Goal: Information Seeking & Learning: Find specific page/section

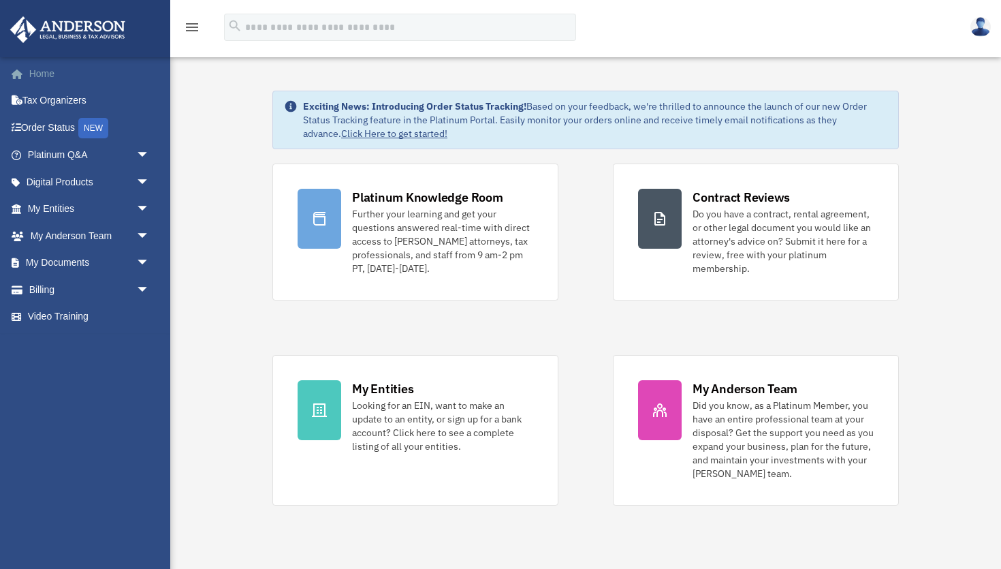
click at [54, 75] on link "Home" at bounding box center [90, 73] width 161 height 27
click at [115, 149] on link "Platinum Q&A arrow_drop_down" at bounding box center [90, 155] width 161 height 27
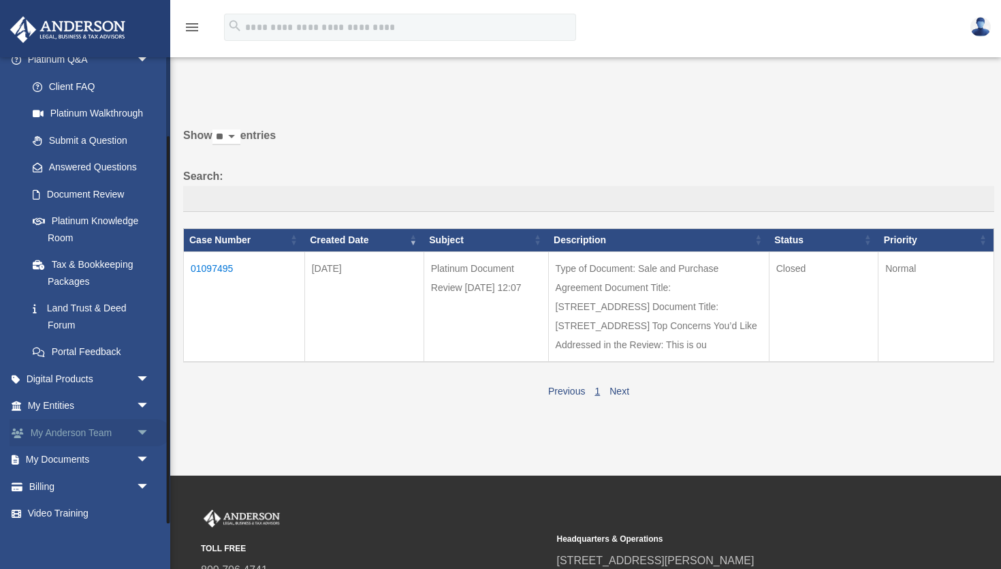
scroll to position [95, 0]
click at [148, 377] on span "arrow_drop_down" at bounding box center [149, 380] width 27 height 28
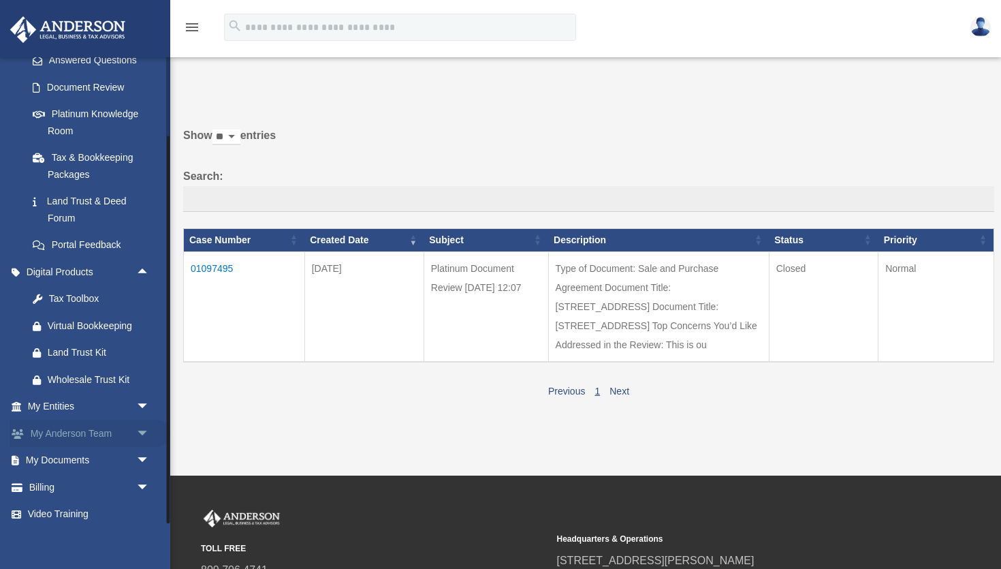
scroll to position [201, 0]
click at [144, 400] on span "arrow_drop_down" at bounding box center [149, 408] width 27 height 28
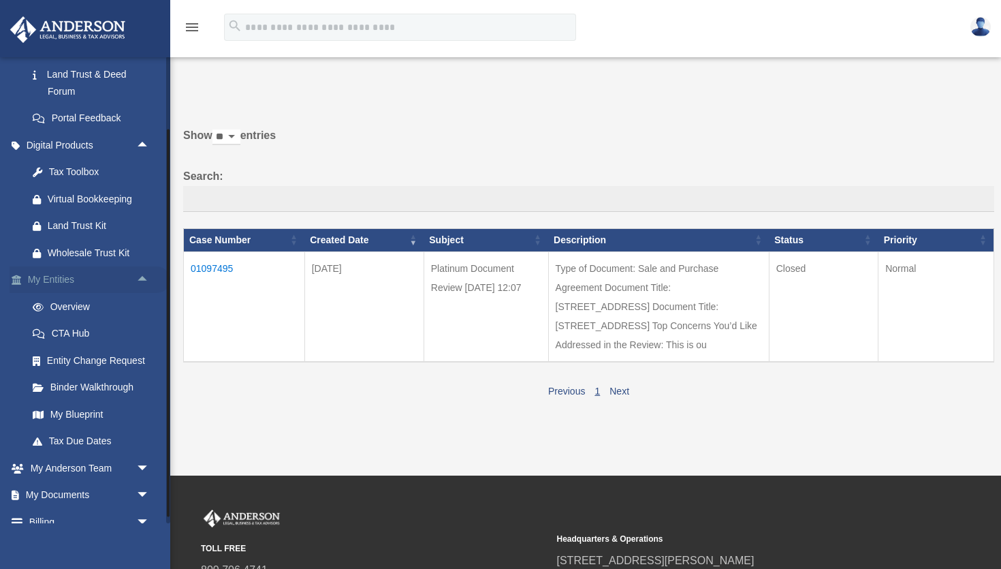
scroll to position [331, 0]
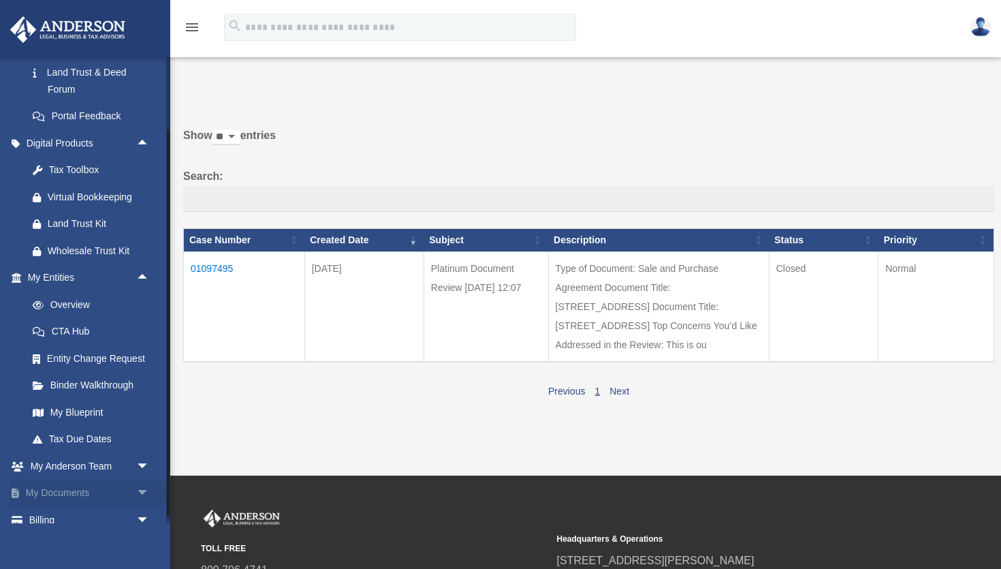
click at [142, 481] on span "arrow_drop_down" at bounding box center [149, 493] width 27 height 28
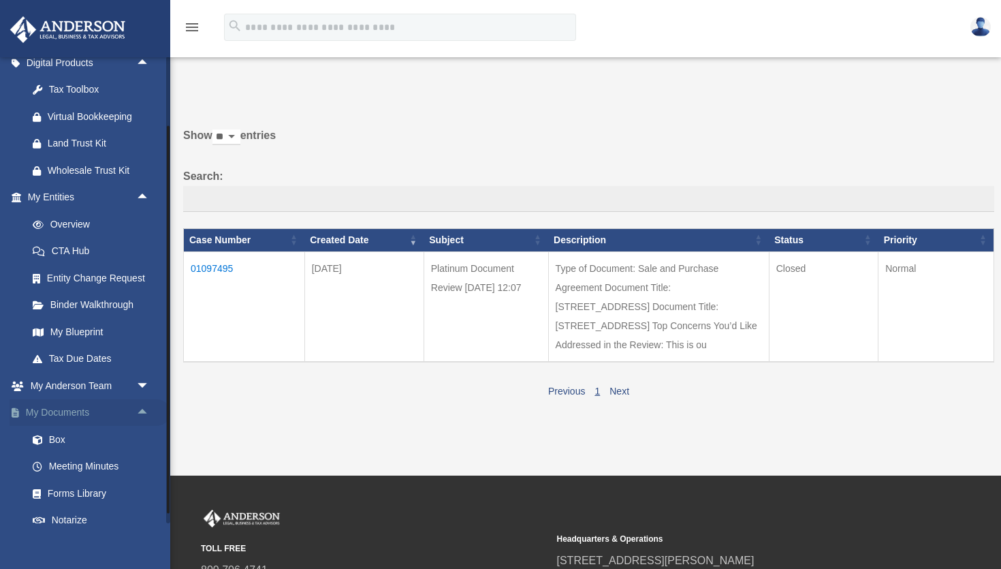
scroll to position [409, 0]
click at [56, 428] on link "Box" at bounding box center [94, 441] width 151 height 27
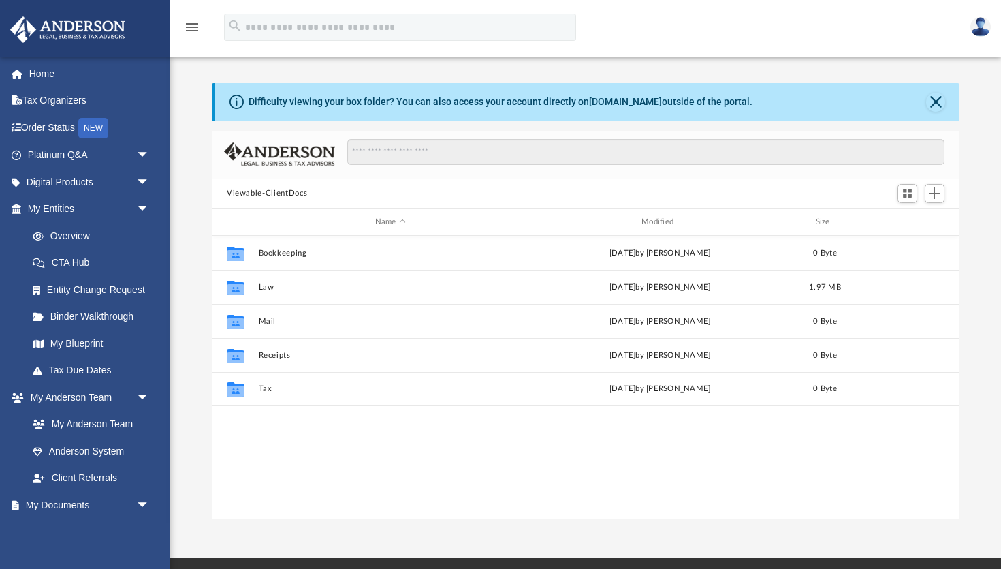
scroll to position [310, 748]
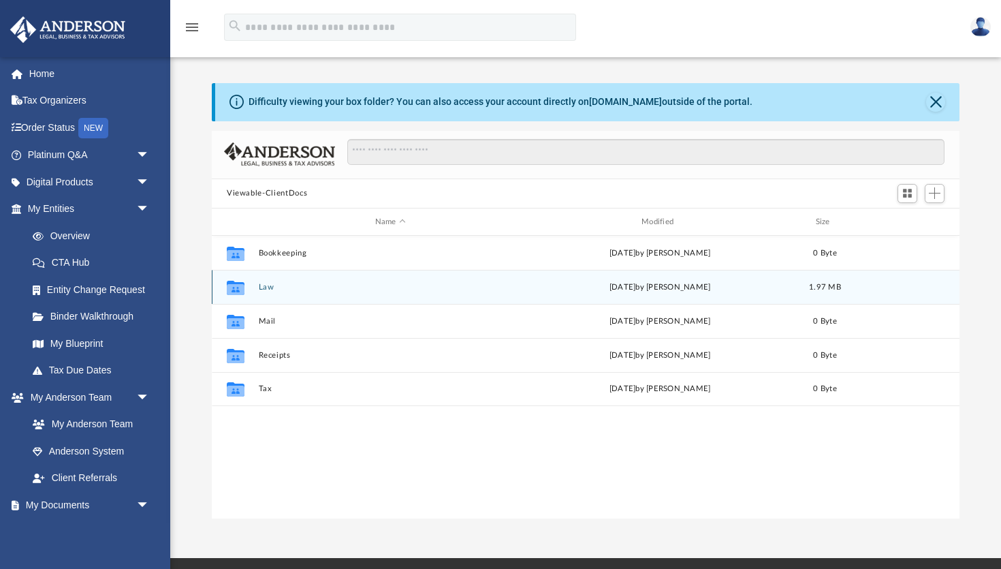
click at [268, 285] on button "Law" at bounding box center [390, 287] width 263 height 9
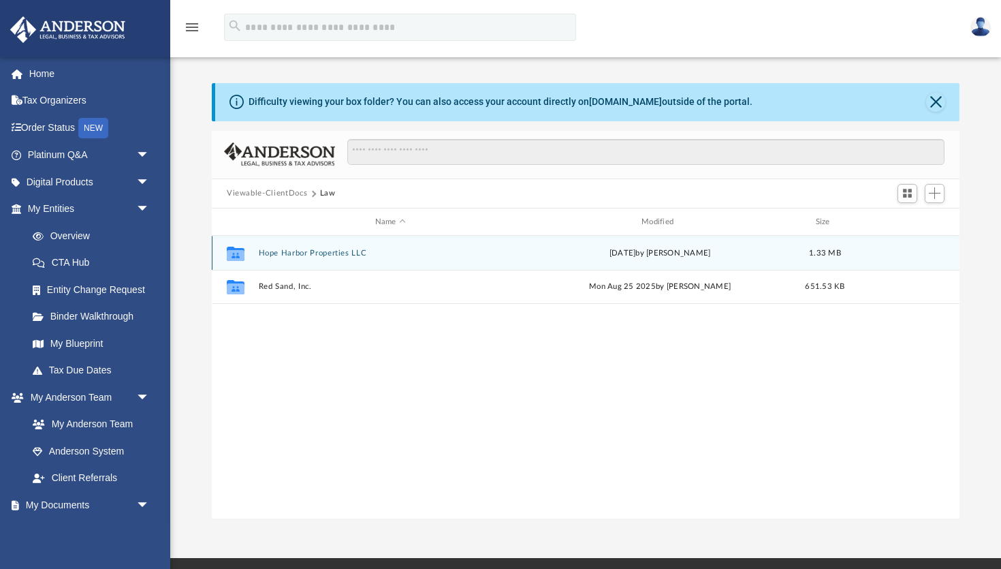
click at [284, 249] on button "Hope Harbor Properties LLC" at bounding box center [390, 253] width 263 height 9
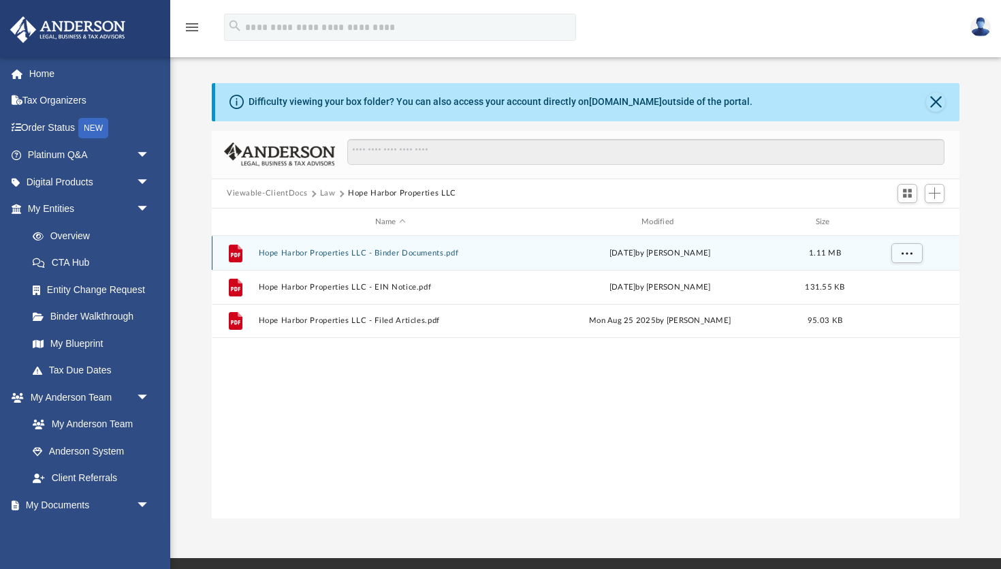
click at [306, 256] on button "Hope Harbor Properties LLC - Binder Documents.pdf" at bounding box center [390, 253] width 263 height 9
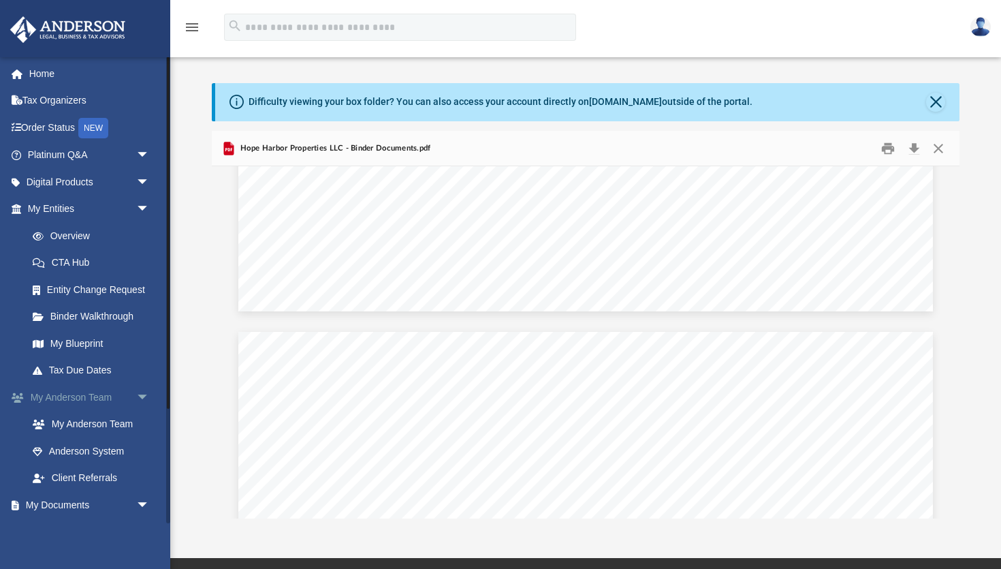
scroll to position [0, 0]
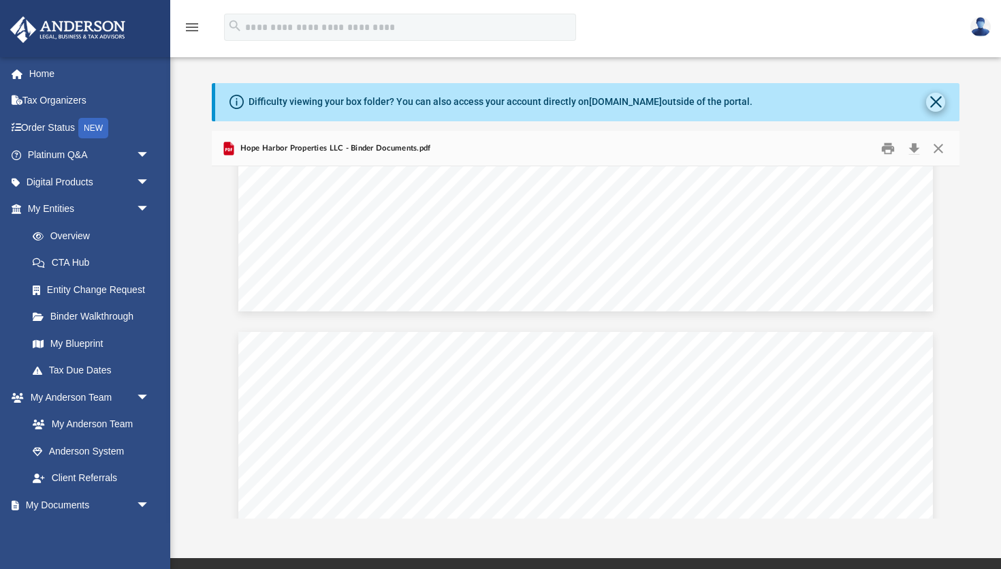
click at [938, 98] on button "Close" at bounding box center [935, 102] width 19 height 19
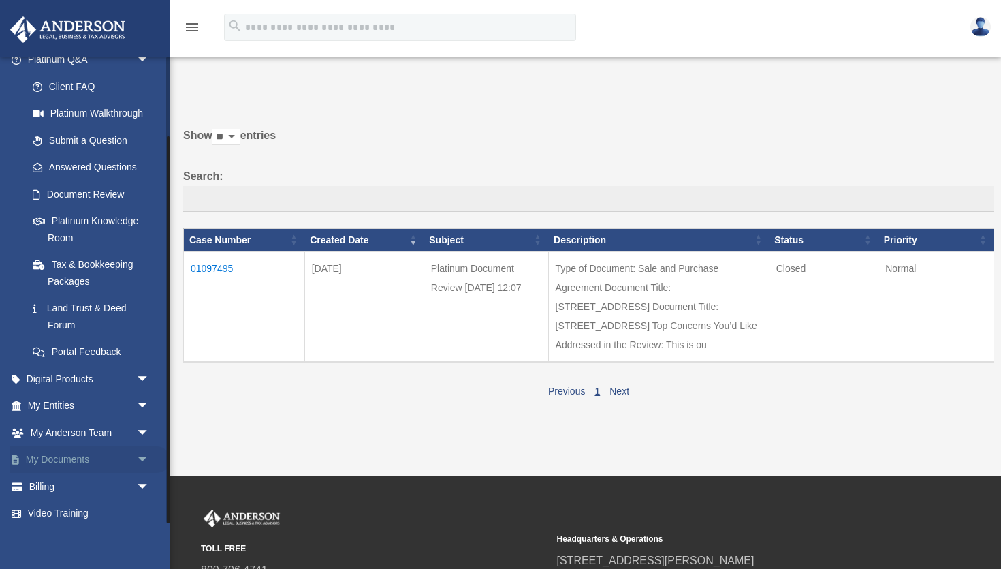
scroll to position [95, 0]
click at [144, 451] on span "arrow_drop_down" at bounding box center [149, 461] width 27 height 28
click at [60, 477] on link "Box" at bounding box center [94, 486] width 151 height 27
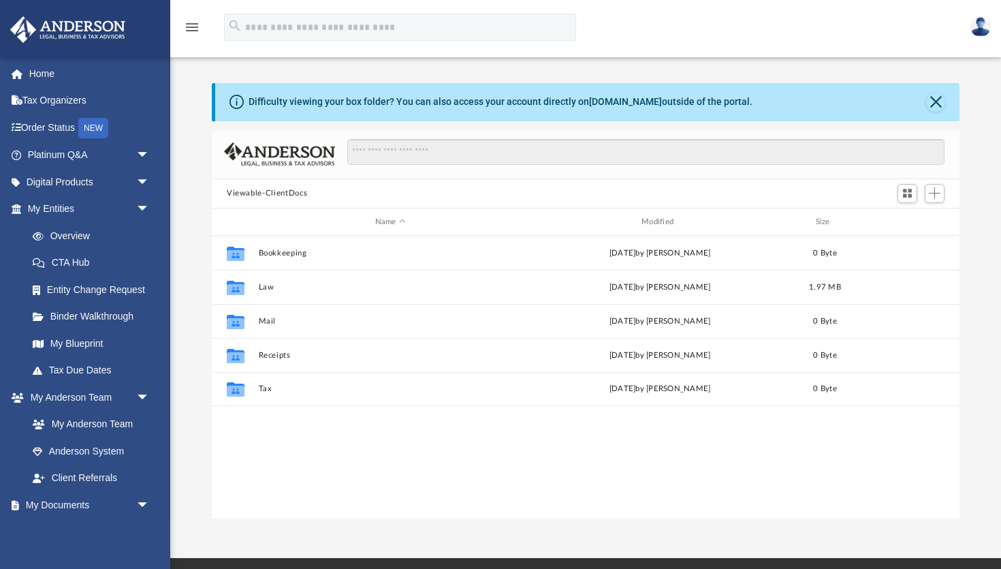
scroll to position [310, 748]
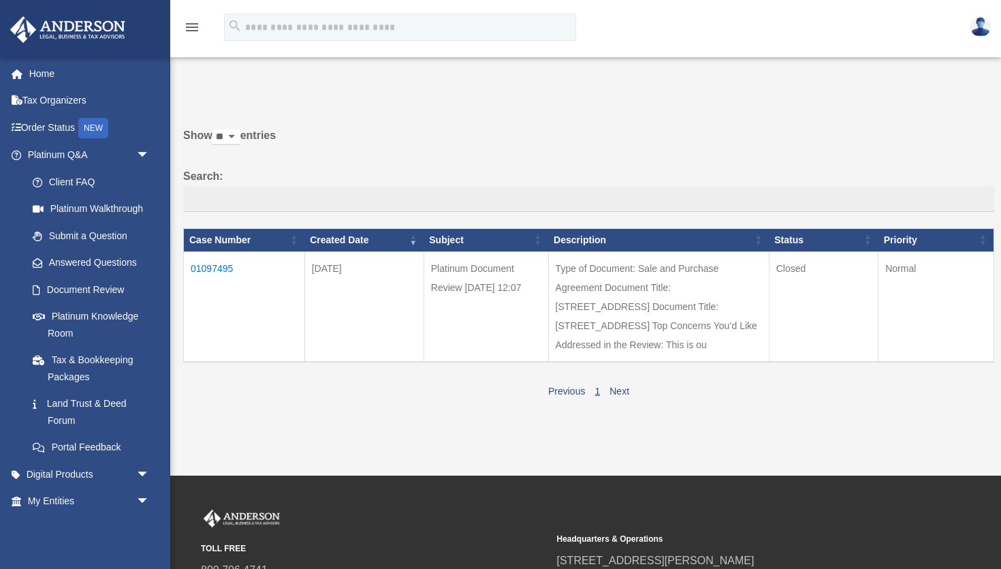
click at [212, 278] on td "01097495" at bounding box center [244, 306] width 121 height 110
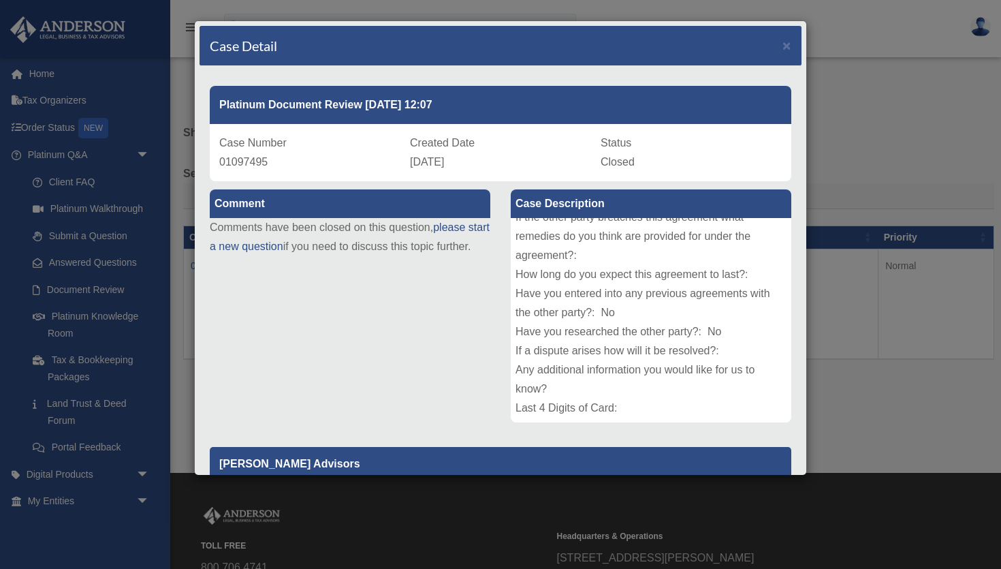
click at [869, 362] on div "Case Detail × Platinum Document Review 09/03/2025 12:07 Case Number 01097495 Cr…" at bounding box center [500, 284] width 1001 height 569
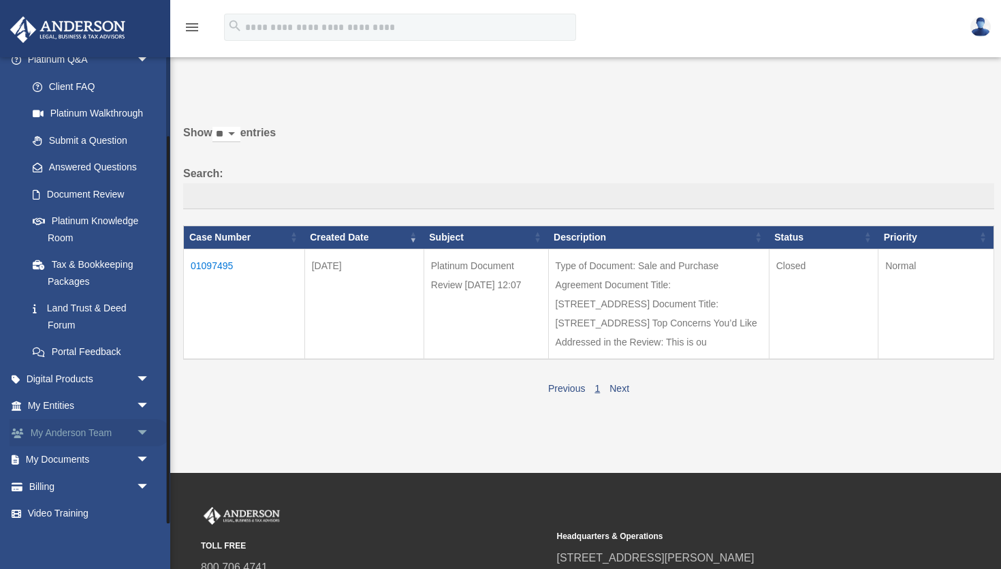
scroll to position [95, 0]
click at [142, 453] on span "arrow_drop_down" at bounding box center [149, 461] width 27 height 28
click at [54, 473] on link "Box" at bounding box center [94, 486] width 151 height 27
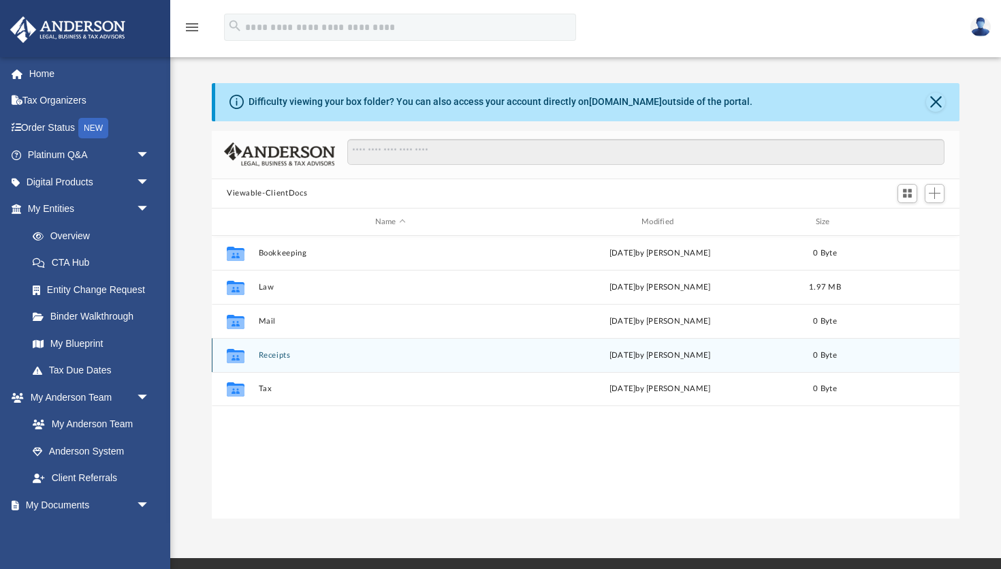
scroll to position [1, 1]
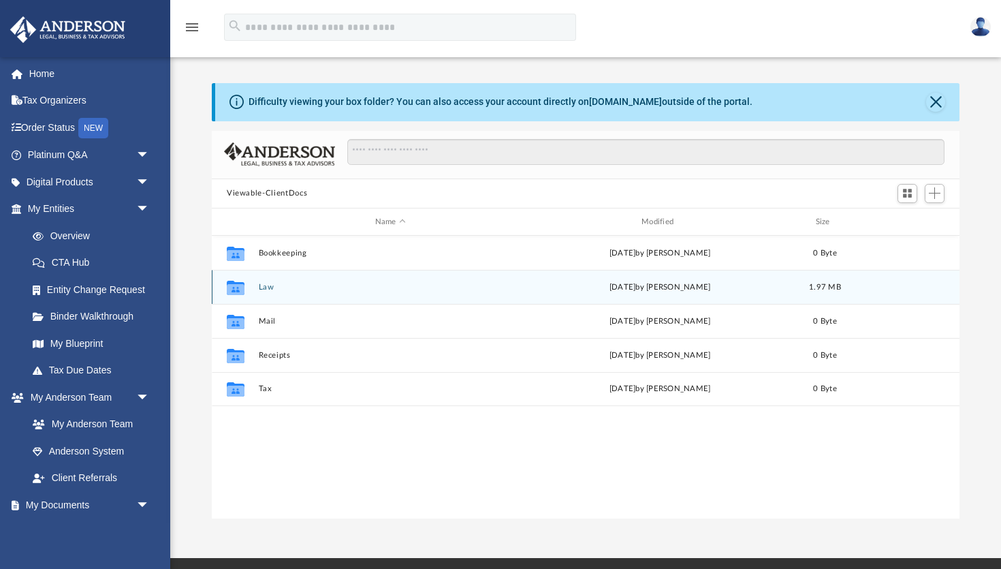
click at [268, 289] on button "Law" at bounding box center [390, 287] width 263 height 9
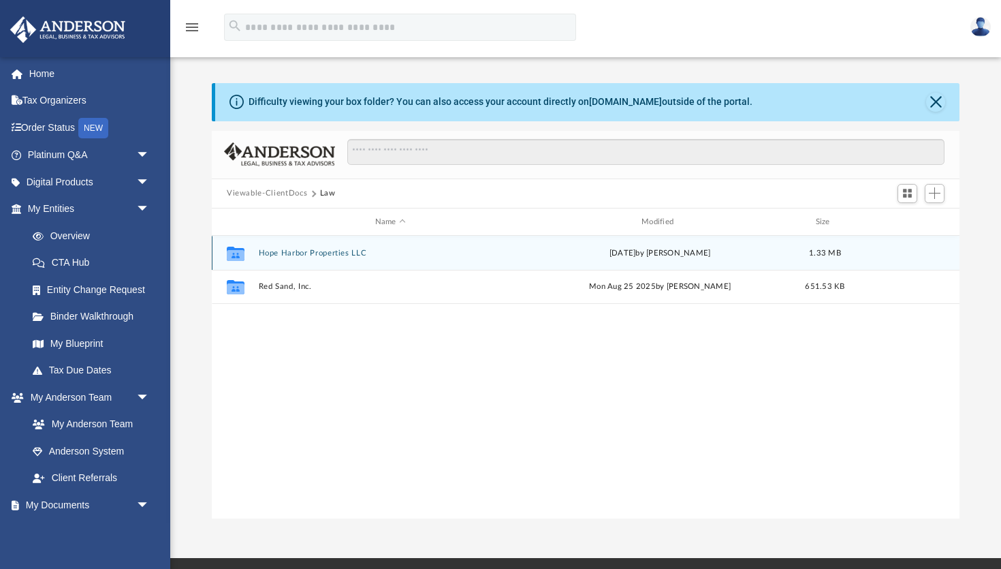
click at [319, 254] on button "Hope Harbor Properties LLC" at bounding box center [390, 253] width 263 height 9
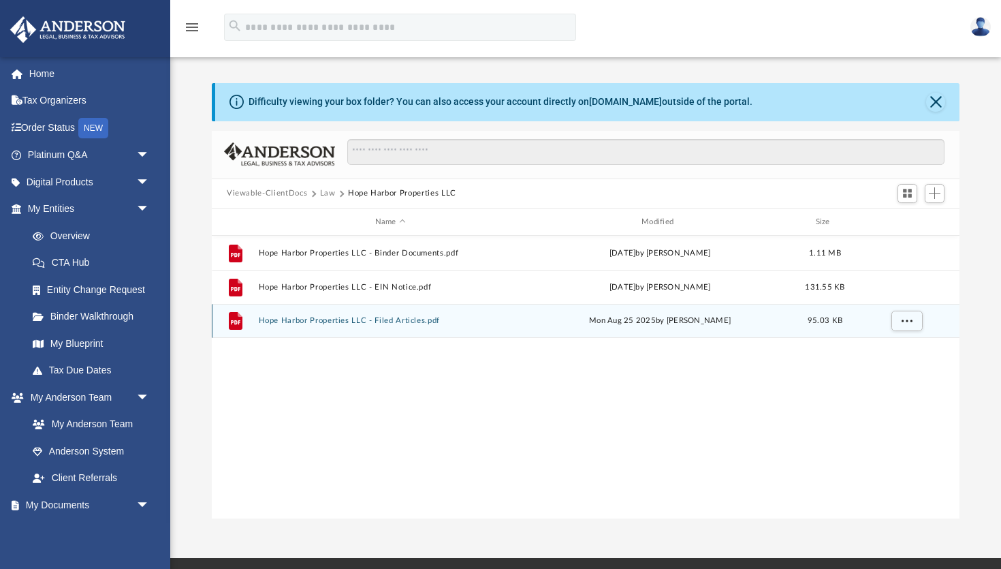
click at [311, 321] on button "Hope Harbor Properties LLC - Filed Articles.pdf" at bounding box center [390, 321] width 263 height 9
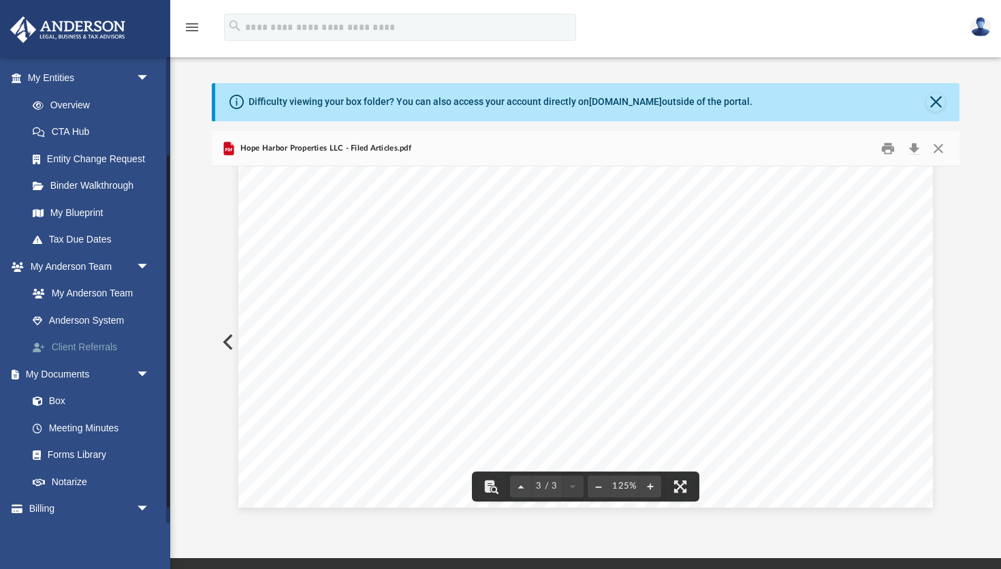
scroll to position [132, 0]
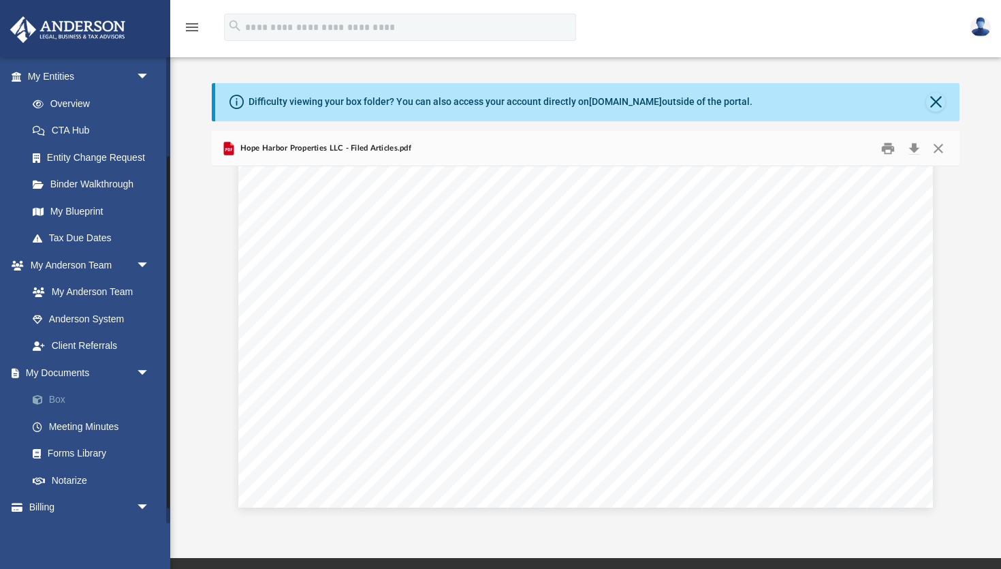
click at [60, 395] on link "Box" at bounding box center [94, 399] width 151 height 27
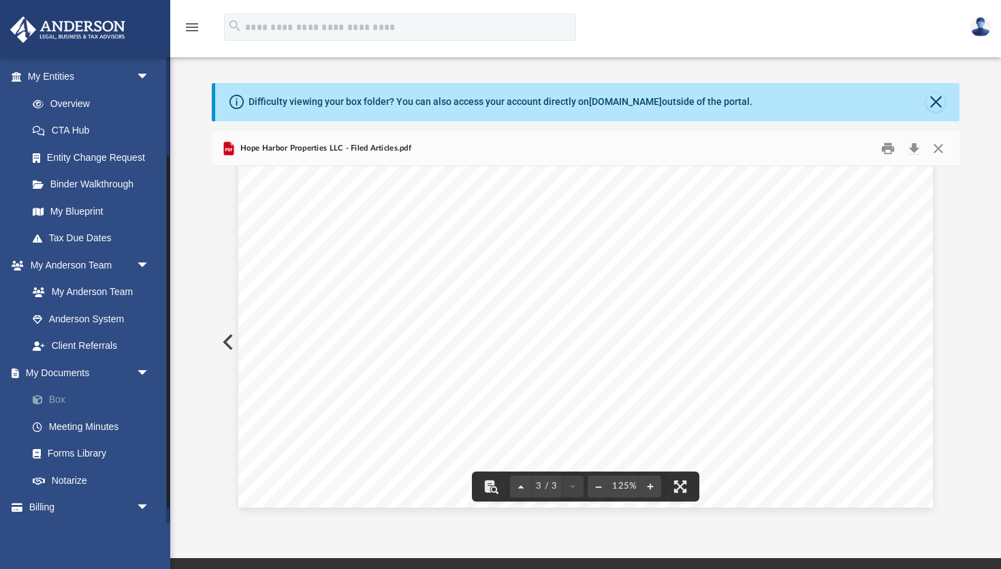
click at [57, 395] on link "Box" at bounding box center [94, 399] width 151 height 27
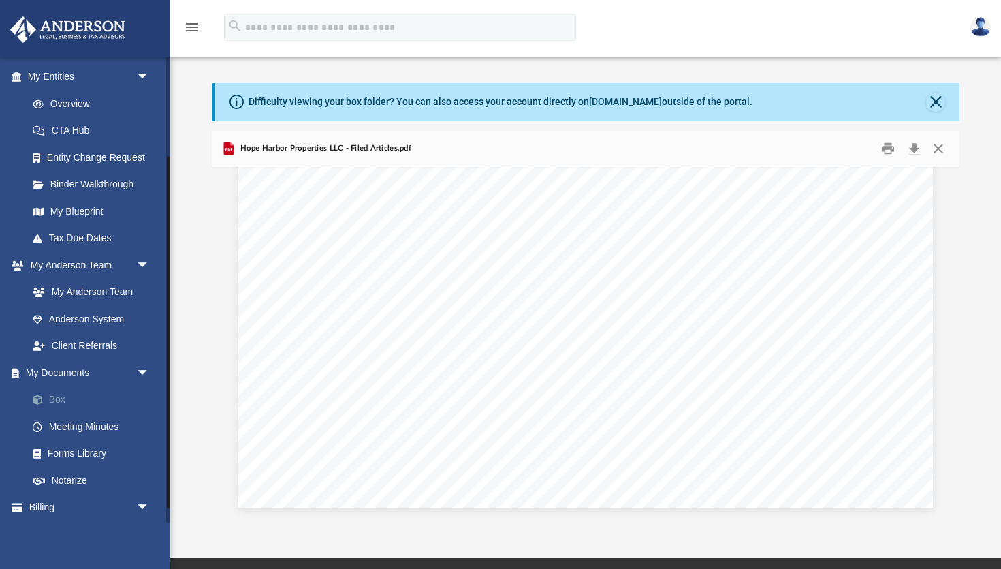
click at [56, 394] on link "Box" at bounding box center [94, 399] width 151 height 27
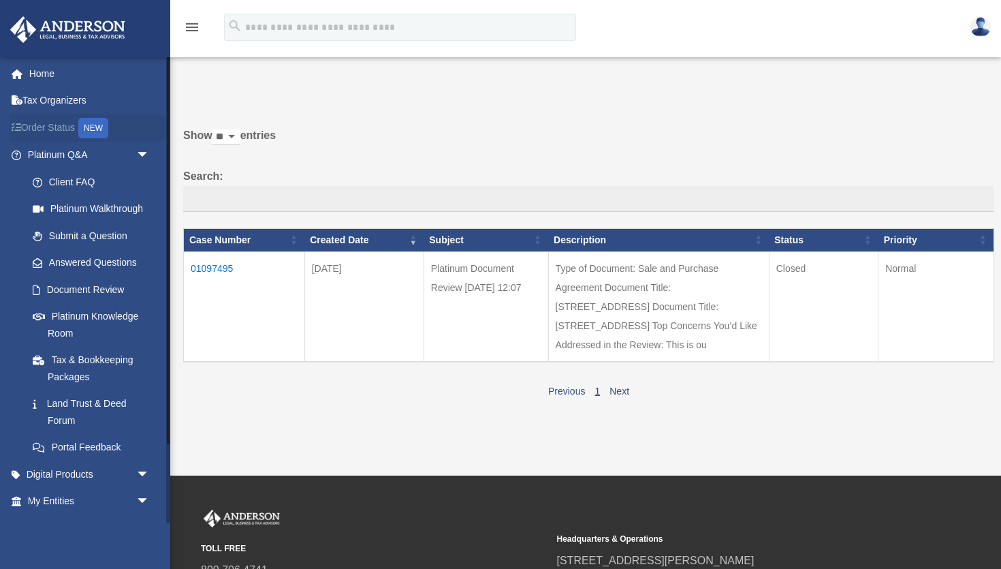
click at [45, 126] on link "Order Status NEW" at bounding box center [90, 128] width 161 height 28
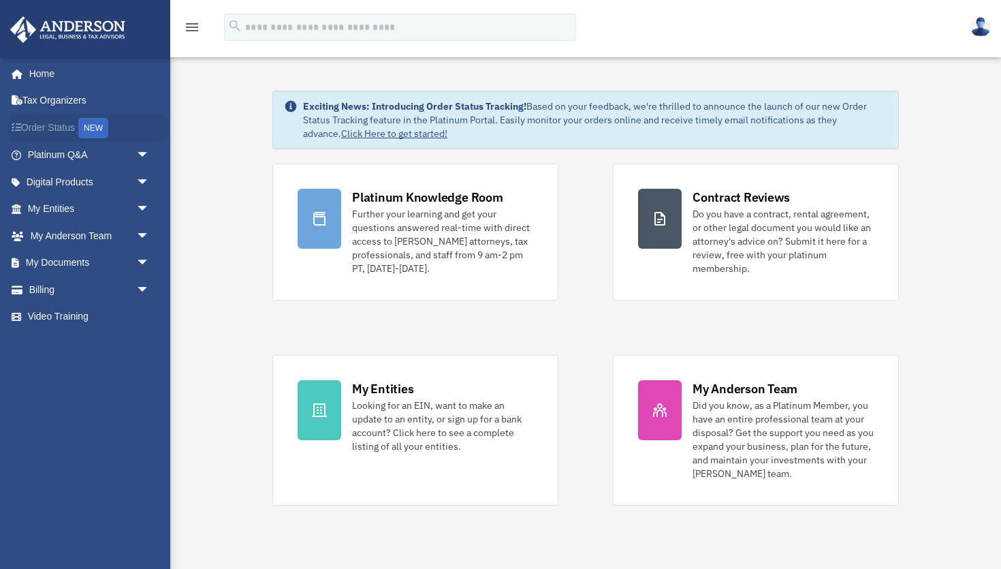
click at [47, 125] on link "Order Status NEW" at bounding box center [90, 128] width 161 height 28
click at [140, 207] on span "arrow_drop_down" at bounding box center [149, 209] width 27 height 28
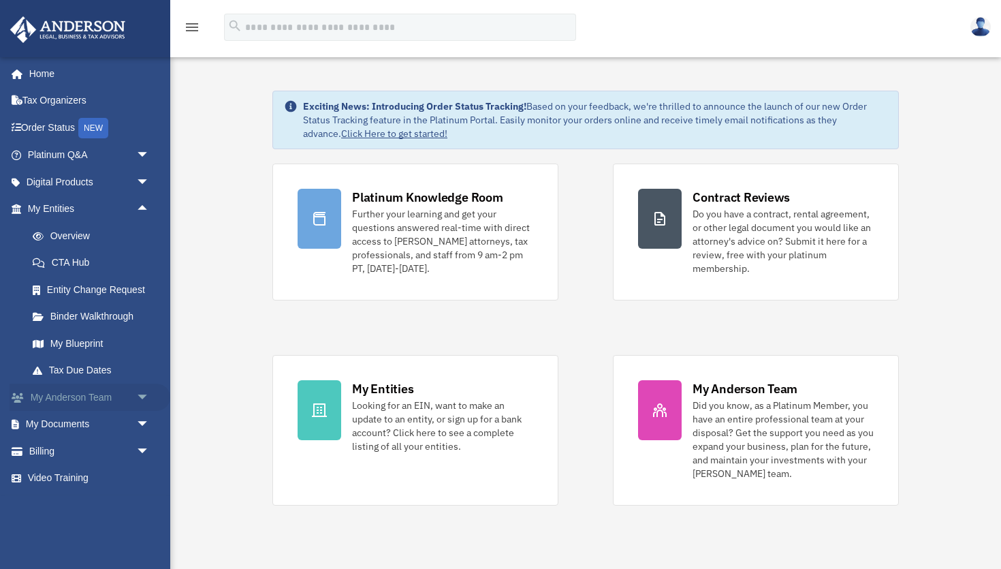
click at [144, 390] on span "arrow_drop_down" at bounding box center [149, 397] width 27 height 28
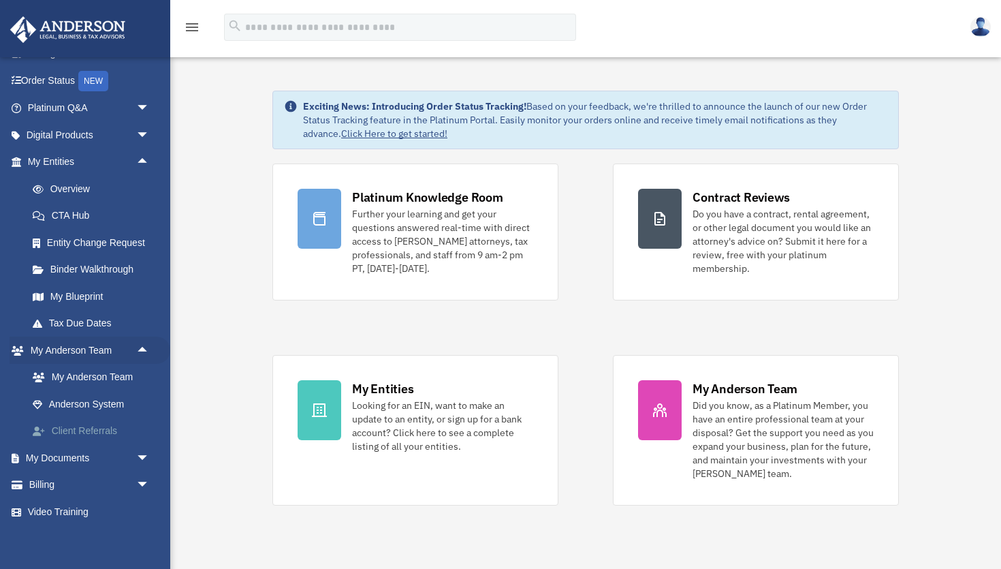
scroll to position [46, 0]
click at [144, 455] on span "arrow_drop_down" at bounding box center [149, 459] width 27 height 28
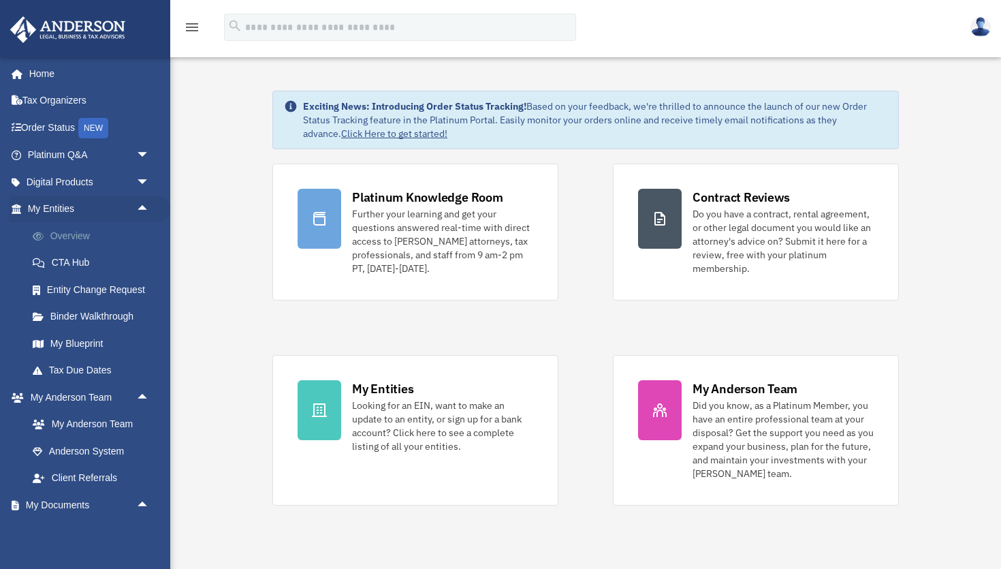
scroll to position [1, 0]
click at [142, 180] on span "arrow_drop_down" at bounding box center [149, 181] width 27 height 28
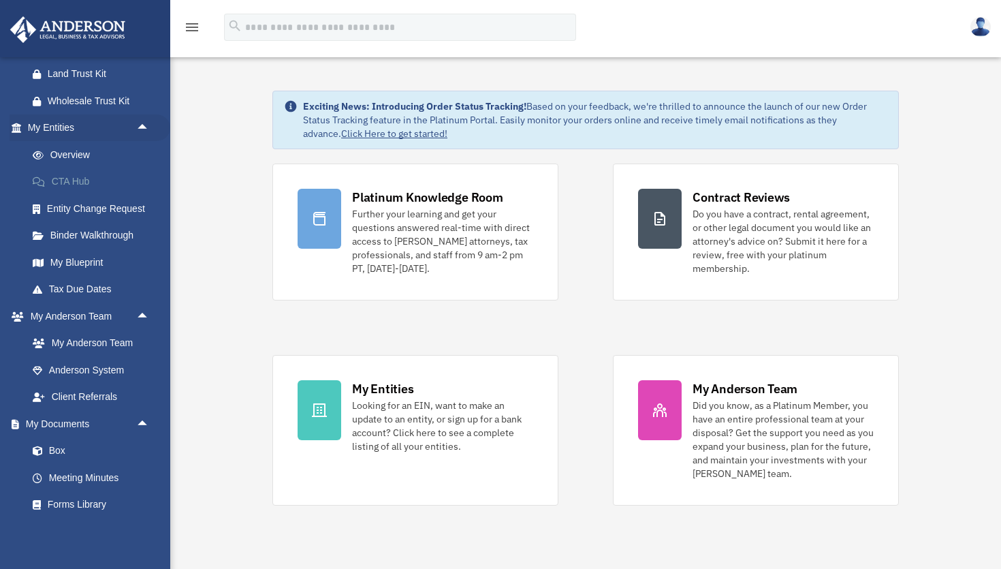
scroll to position [191, 0]
click at [60, 435] on link "Box" at bounding box center [94, 448] width 151 height 27
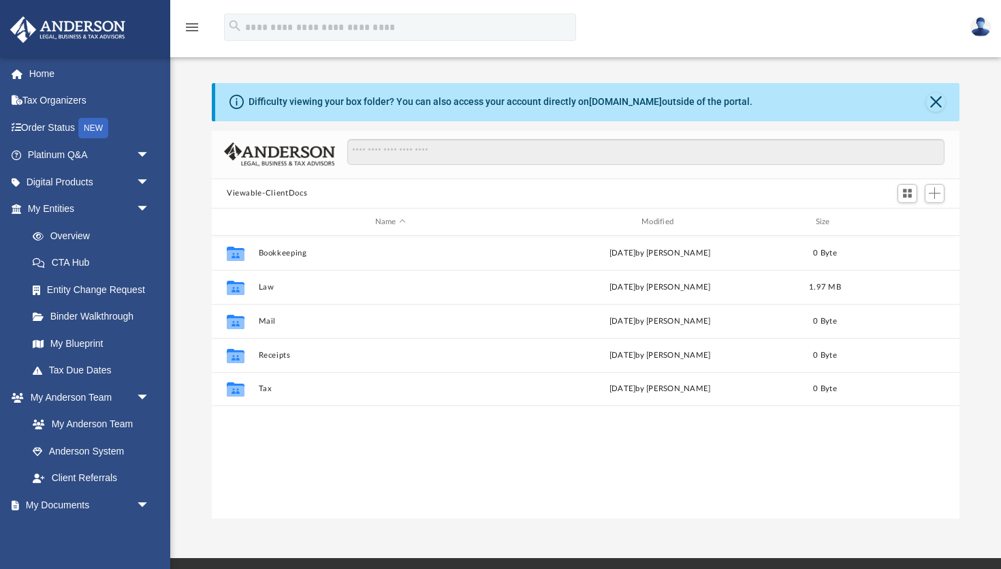
scroll to position [310, 748]
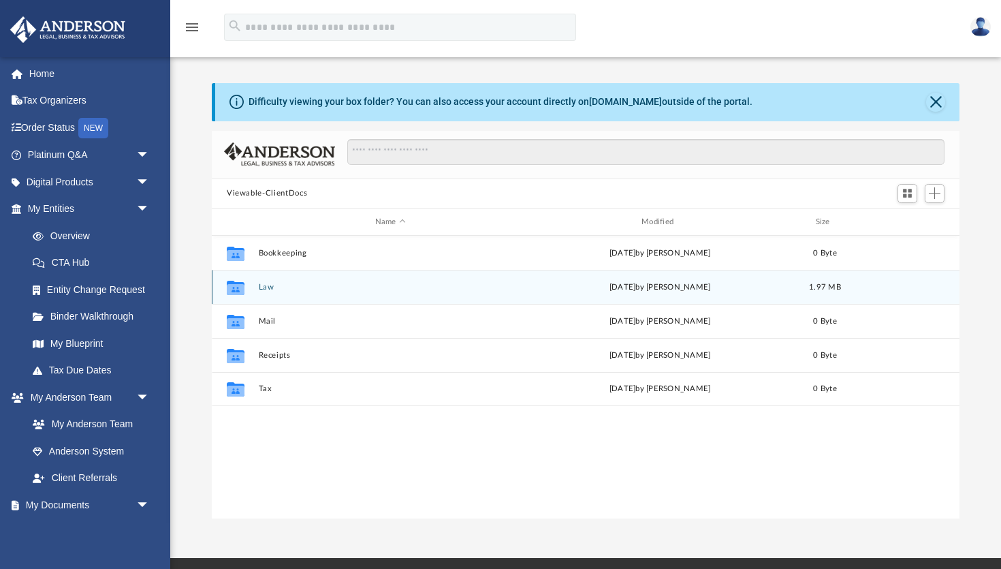
click at [268, 280] on div "Collaborated Folder Law Tue Aug 26 2025 by Tomas Diaz-Marin 1.97 MB" at bounding box center [586, 287] width 748 height 34
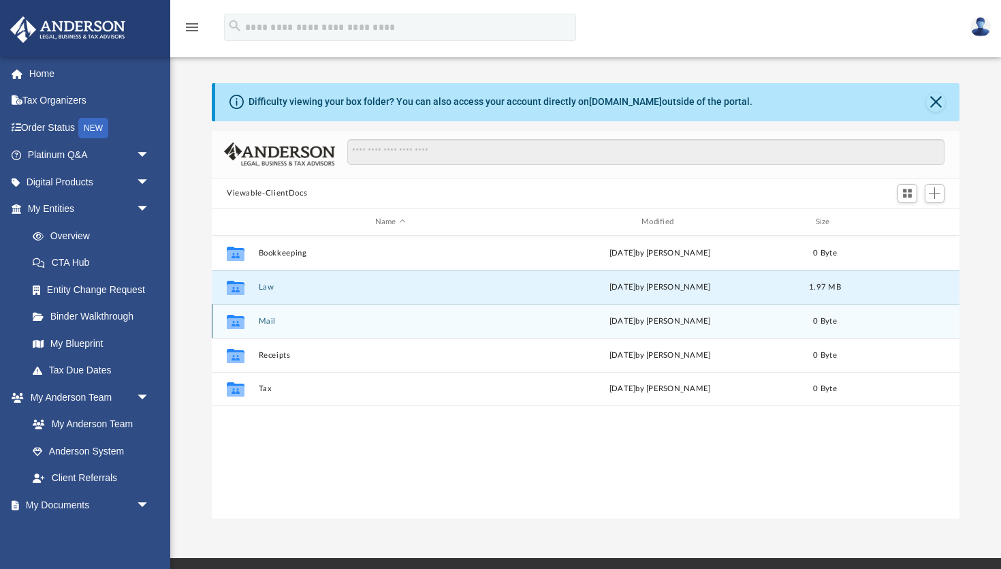
click at [272, 317] on button "Mail" at bounding box center [390, 321] width 263 height 9
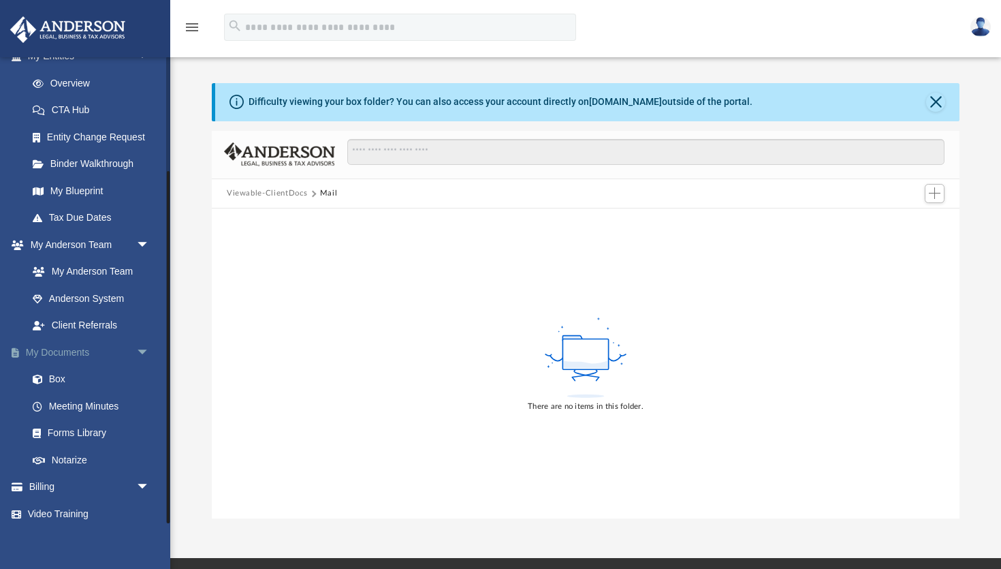
scroll to position [152, 0]
click at [62, 378] on link "Box" at bounding box center [94, 379] width 151 height 27
click at [61, 374] on link "Box" at bounding box center [94, 379] width 151 height 27
click at [99, 401] on link "Meeting Minutes" at bounding box center [94, 406] width 151 height 27
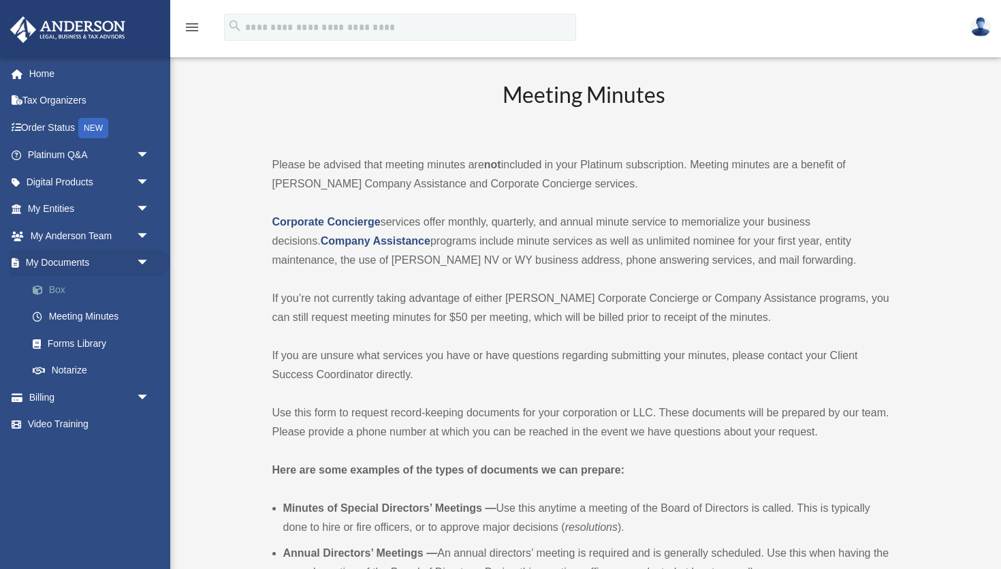
click at [52, 285] on link "Box" at bounding box center [94, 289] width 151 height 27
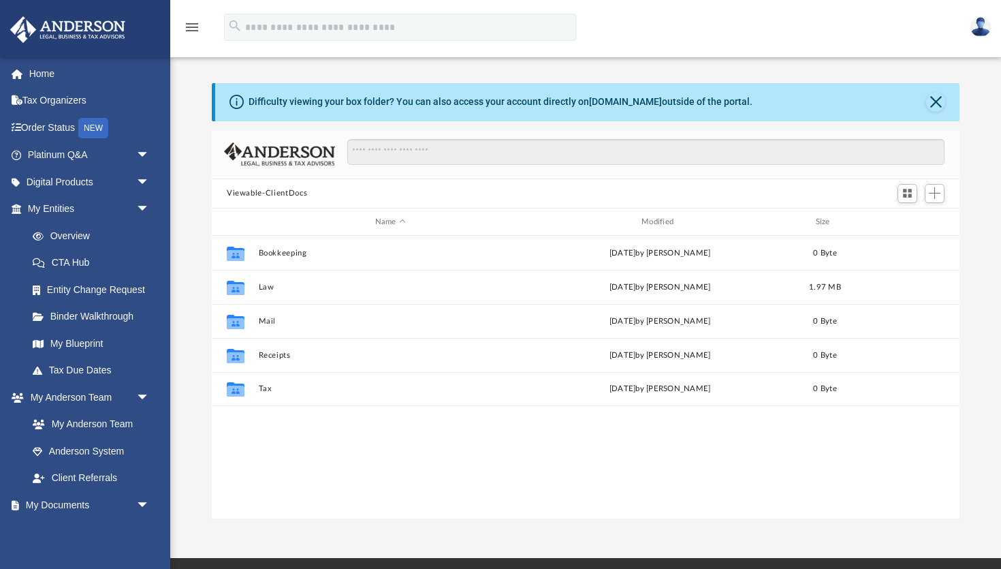
scroll to position [310, 748]
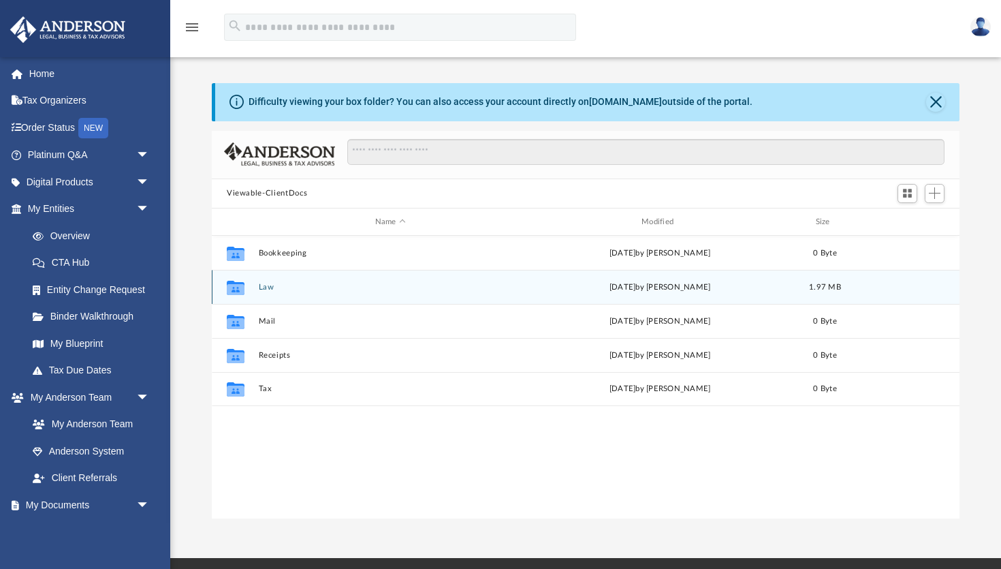
click at [263, 286] on button "Law" at bounding box center [390, 287] width 263 height 9
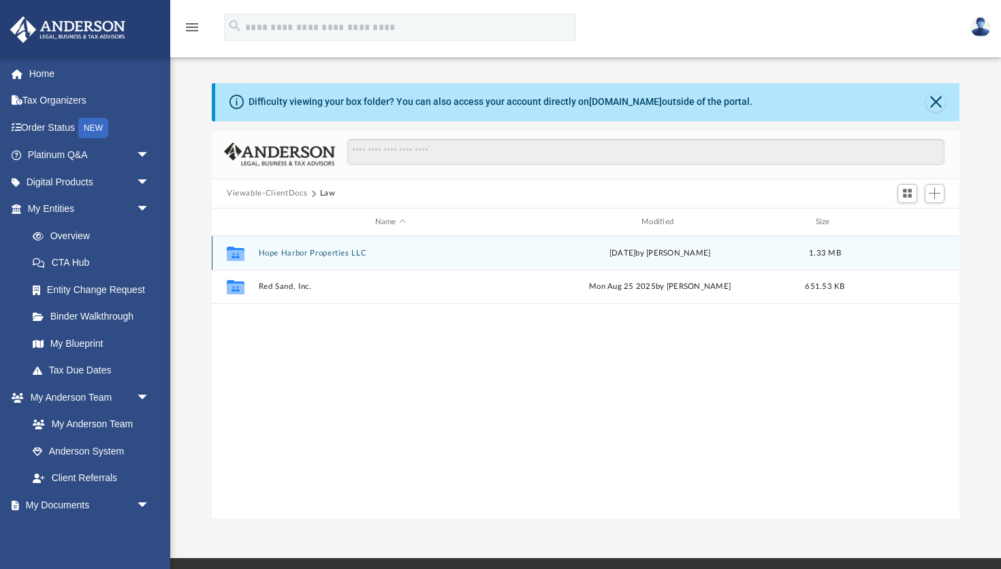
click at [298, 253] on button "Hope Harbor Properties LLC" at bounding box center [390, 253] width 263 height 9
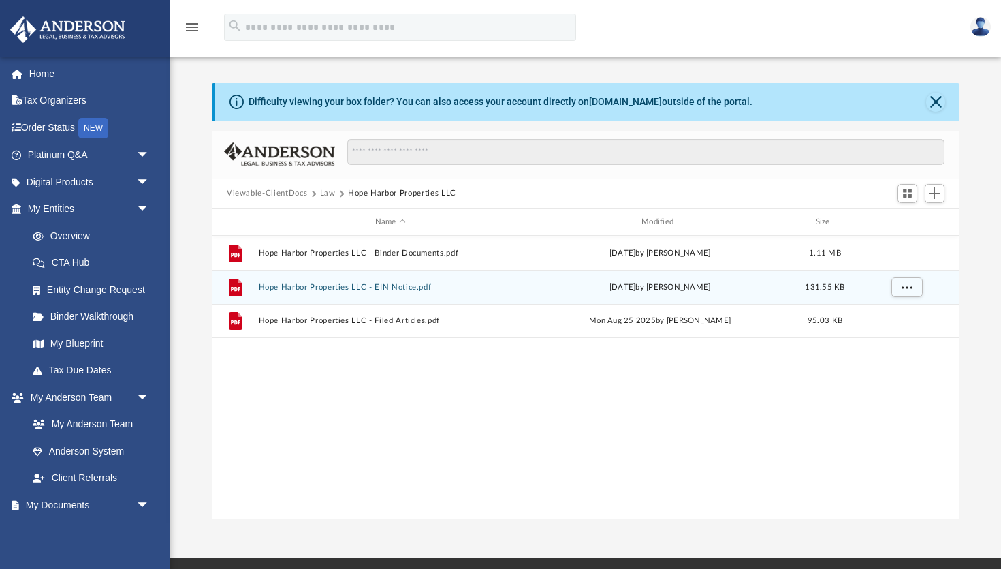
click at [307, 291] on button "Hope Harbor Properties LLC - EIN Notice.pdf" at bounding box center [390, 287] width 263 height 9
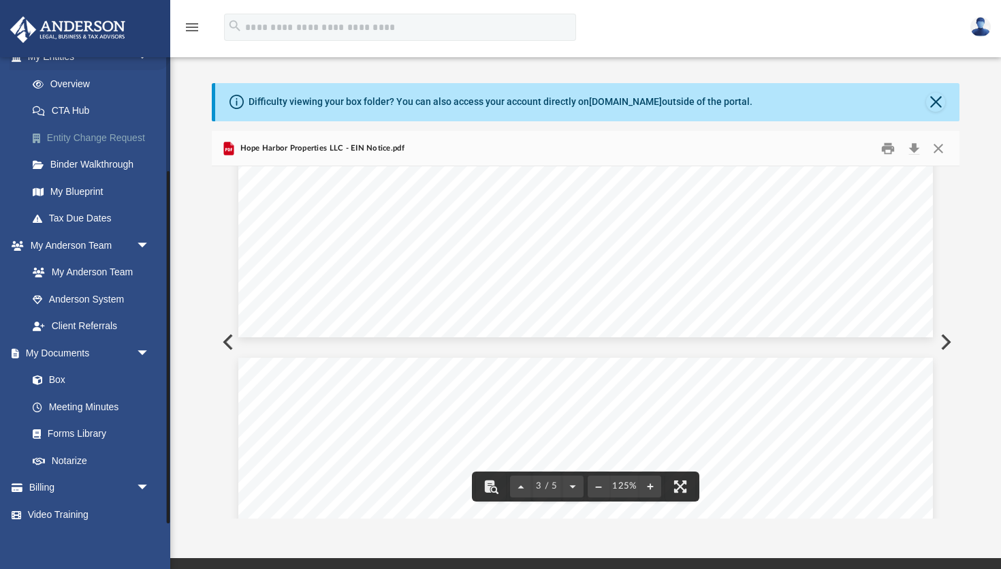
scroll to position [0, 0]
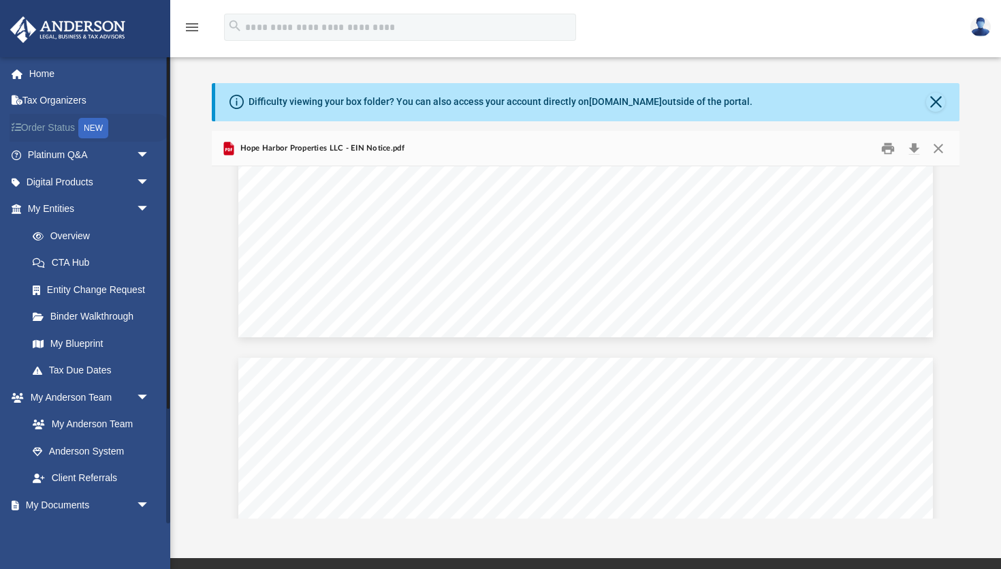
click at [65, 130] on link "Order Status NEW" at bounding box center [90, 128] width 161 height 28
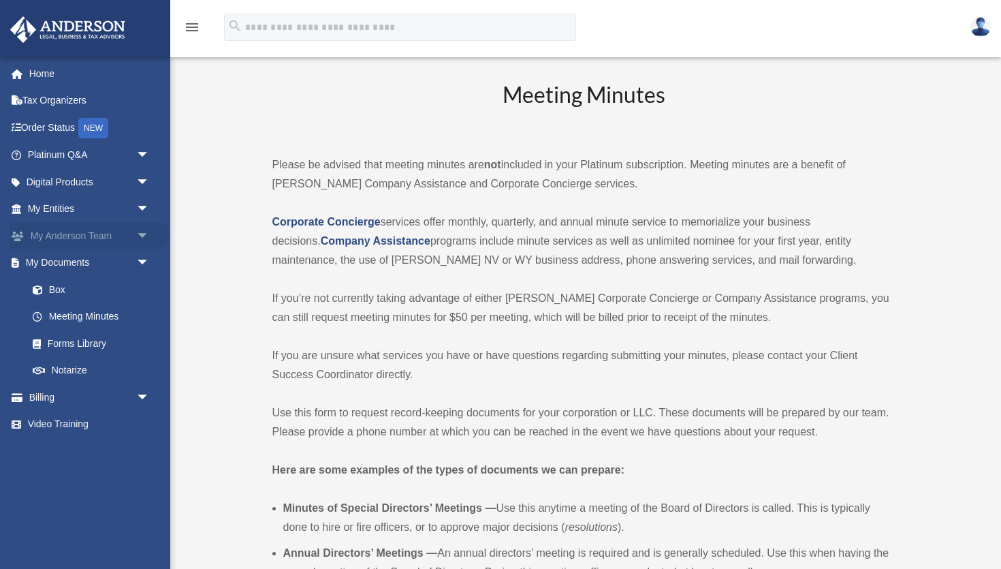
click at [139, 240] on span "arrow_drop_down" at bounding box center [149, 236] width 27 height 28
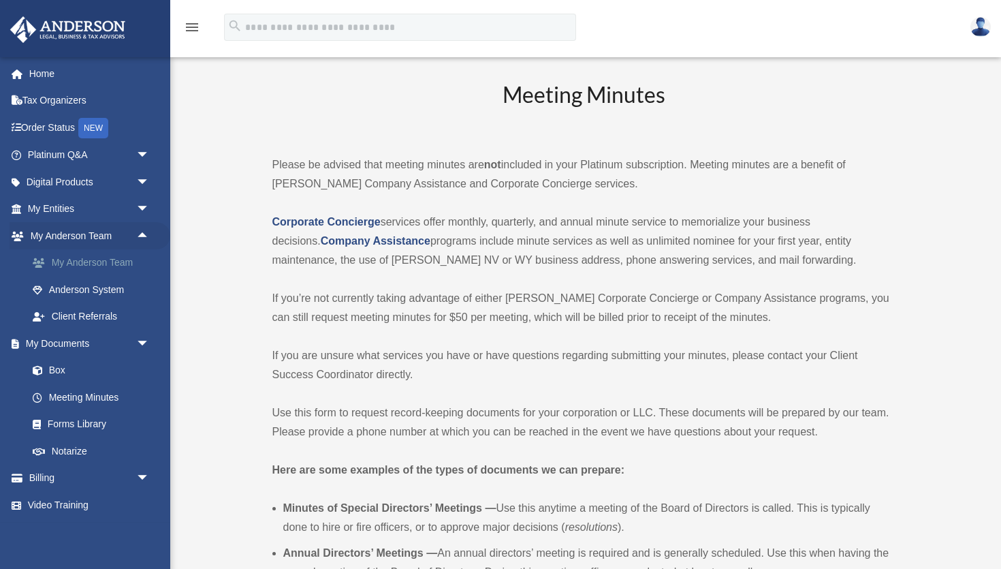
click at [117, 258] on link "My Anderson Team" at bounding box center [94, 262] width 151 height 27
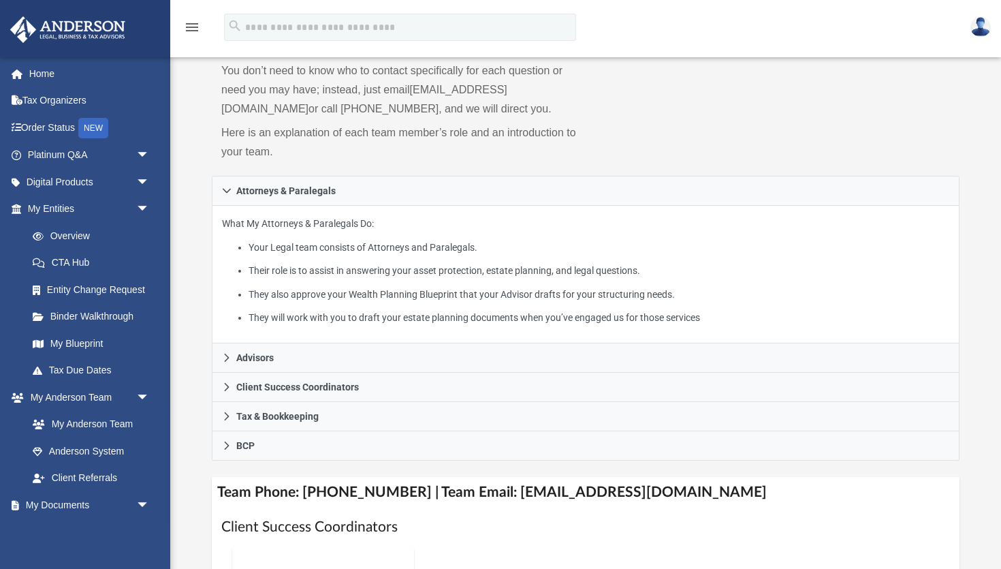
scroll to position [140, 0]
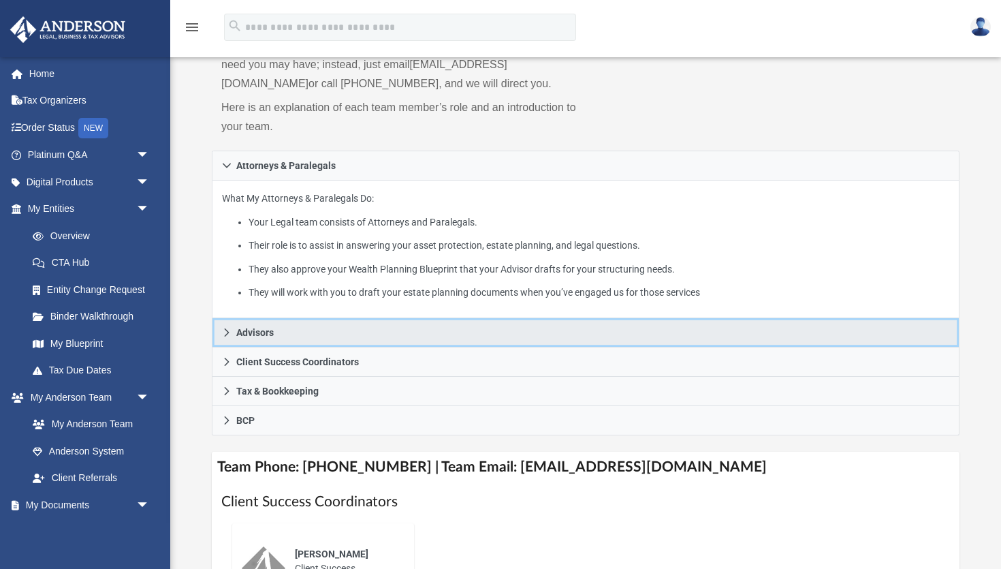
click at [234, 334] on link "Advisors" at bounding box center [586, 332] width 748 height 29
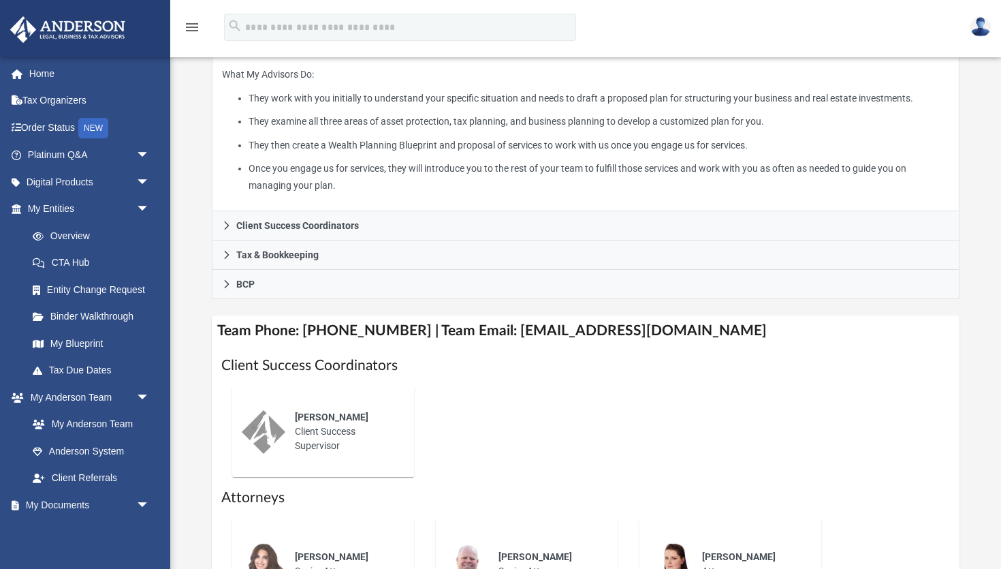
scroll to position [294, 0]
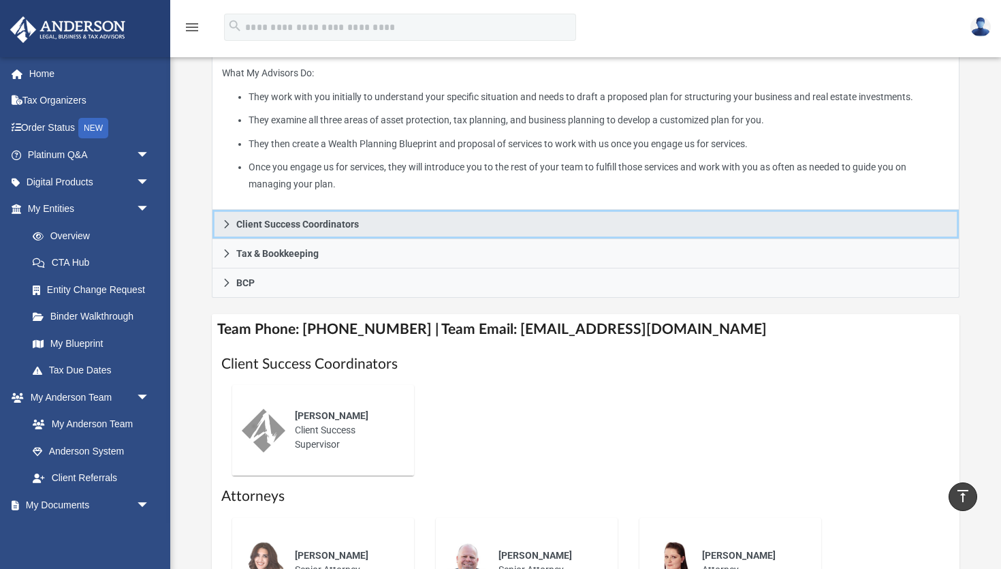
click at [246, 219] on span "Client Success Coordinators" at bounding box center [297, 224] width 123 height 10
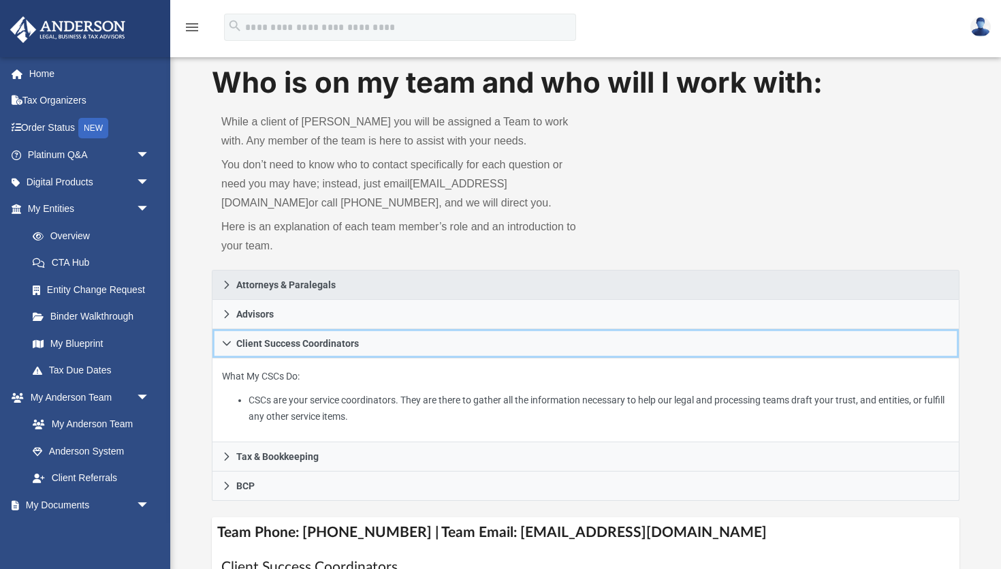
scroll to position [19, 0]
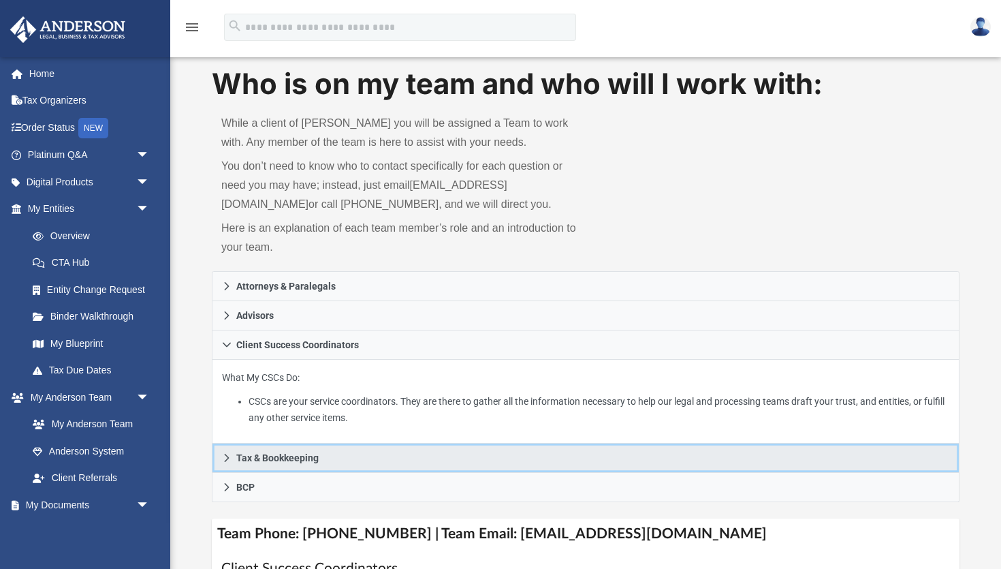
click at [261, 453] on span "Tax & Bookkeeping" at bounding box center [277, 458] width 82 height 10
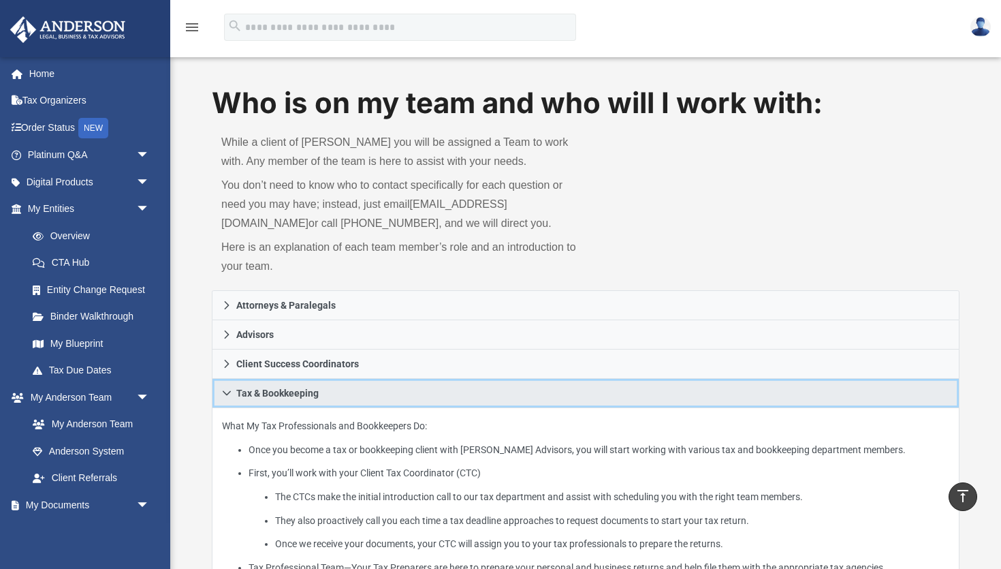
scroll to position [0, 0]
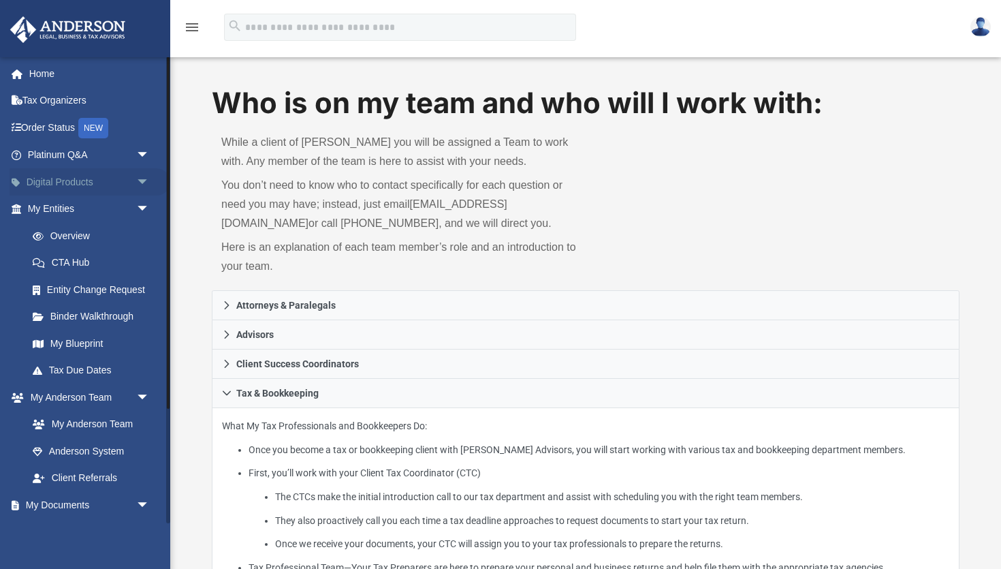
click at [143, 182] on span "arrow_drop_down" at bounding box center [149, 182] width 27 height 28
